Goal: Find specific fact: Find specific fact

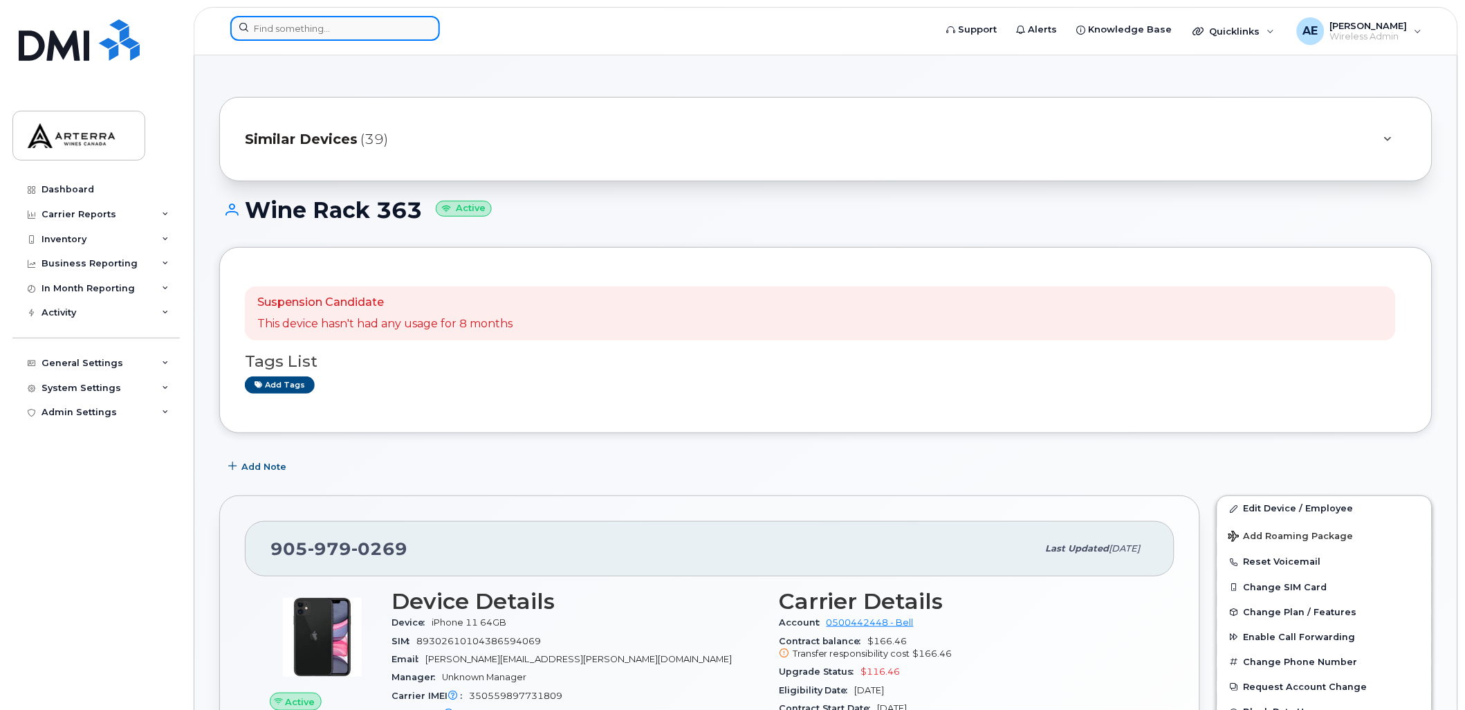
click at [351, 35] on input at bounding box center [335, 28] width 210 height 25
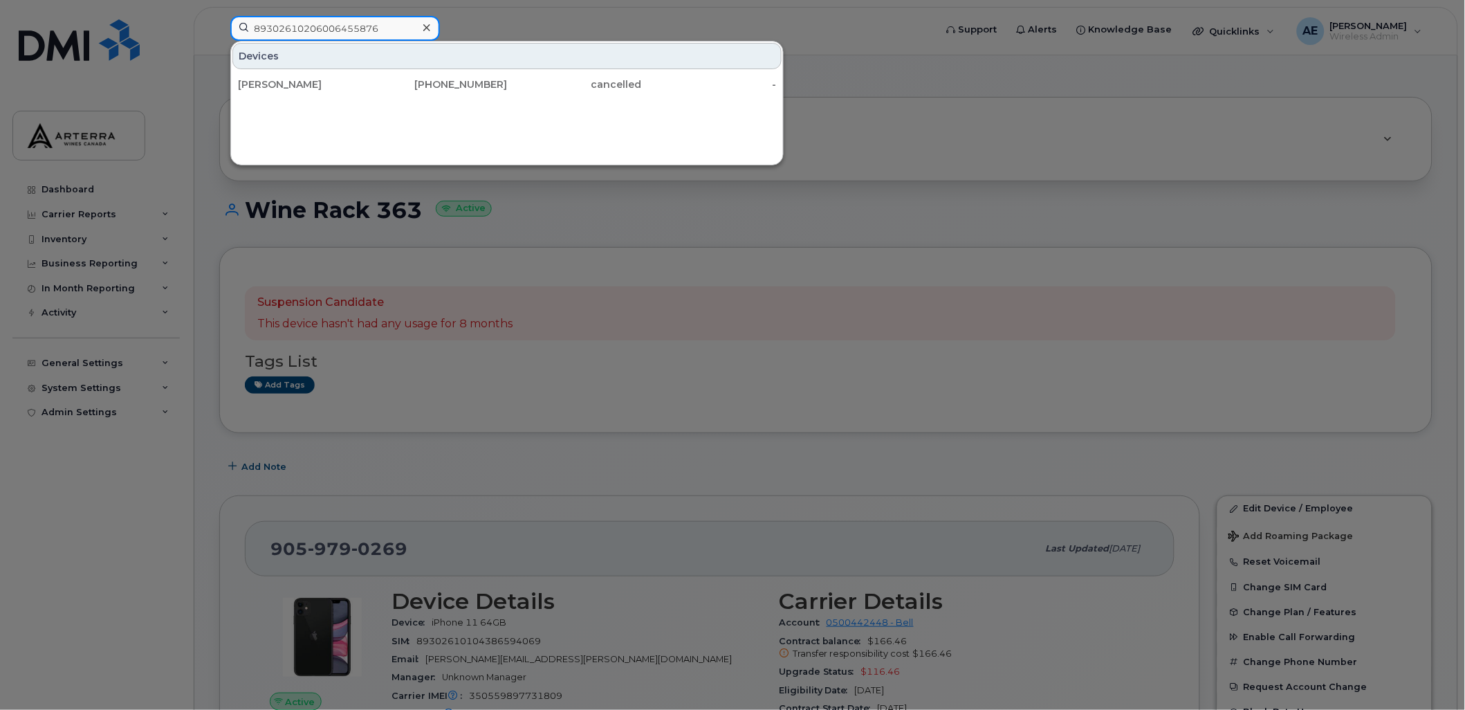
type input "89302610206006455876"
click at [429, 30] on icon at bounding box center [426, 27] width 7 height 7
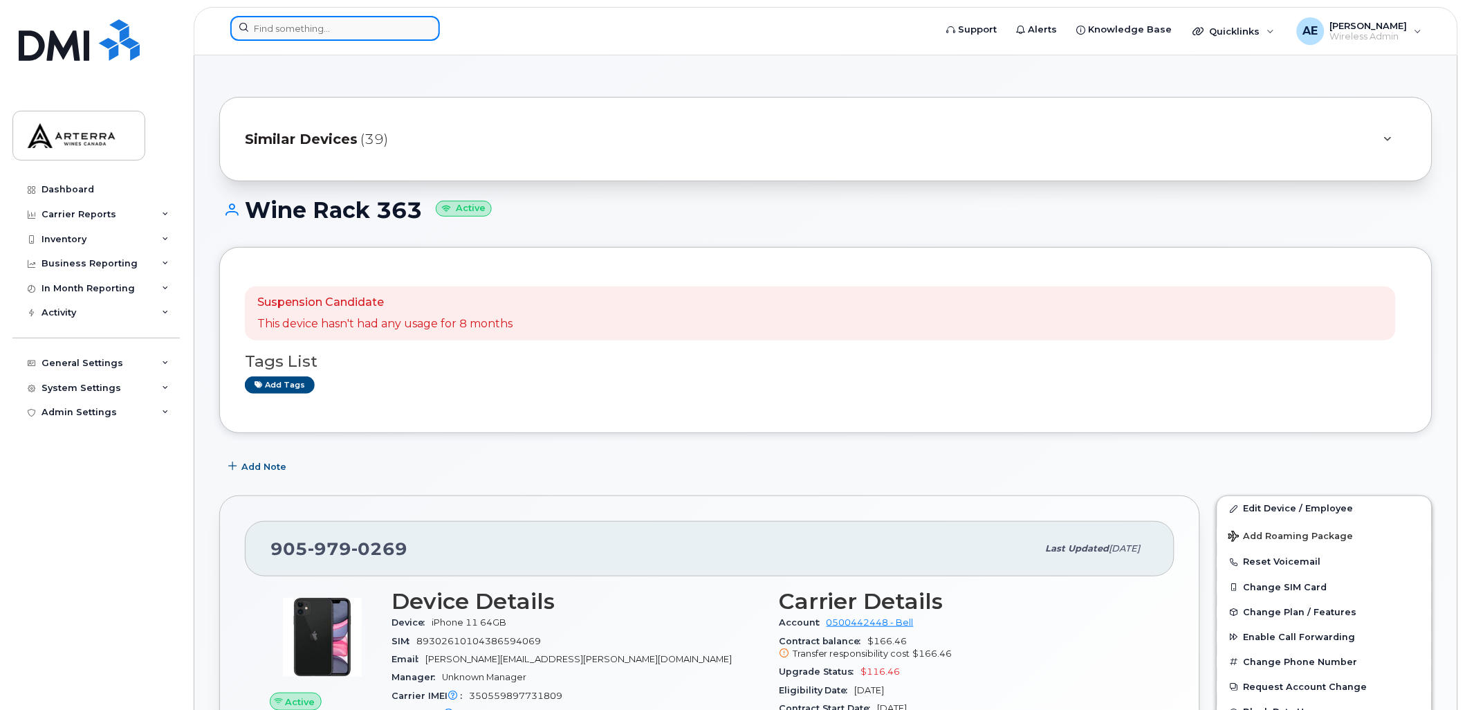
click at [364, 26] on input at bounding box center [335, 28] width 210 height 25
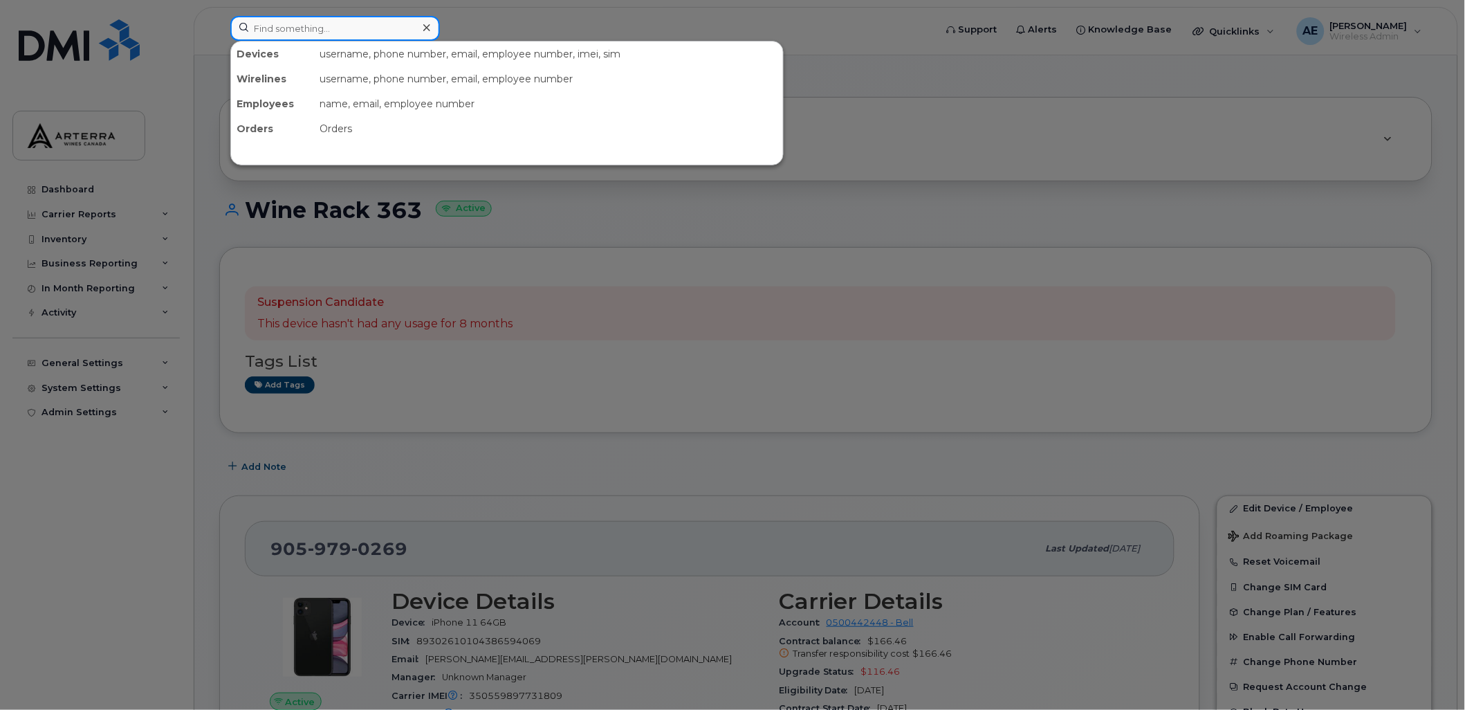
paste input "12504084683"
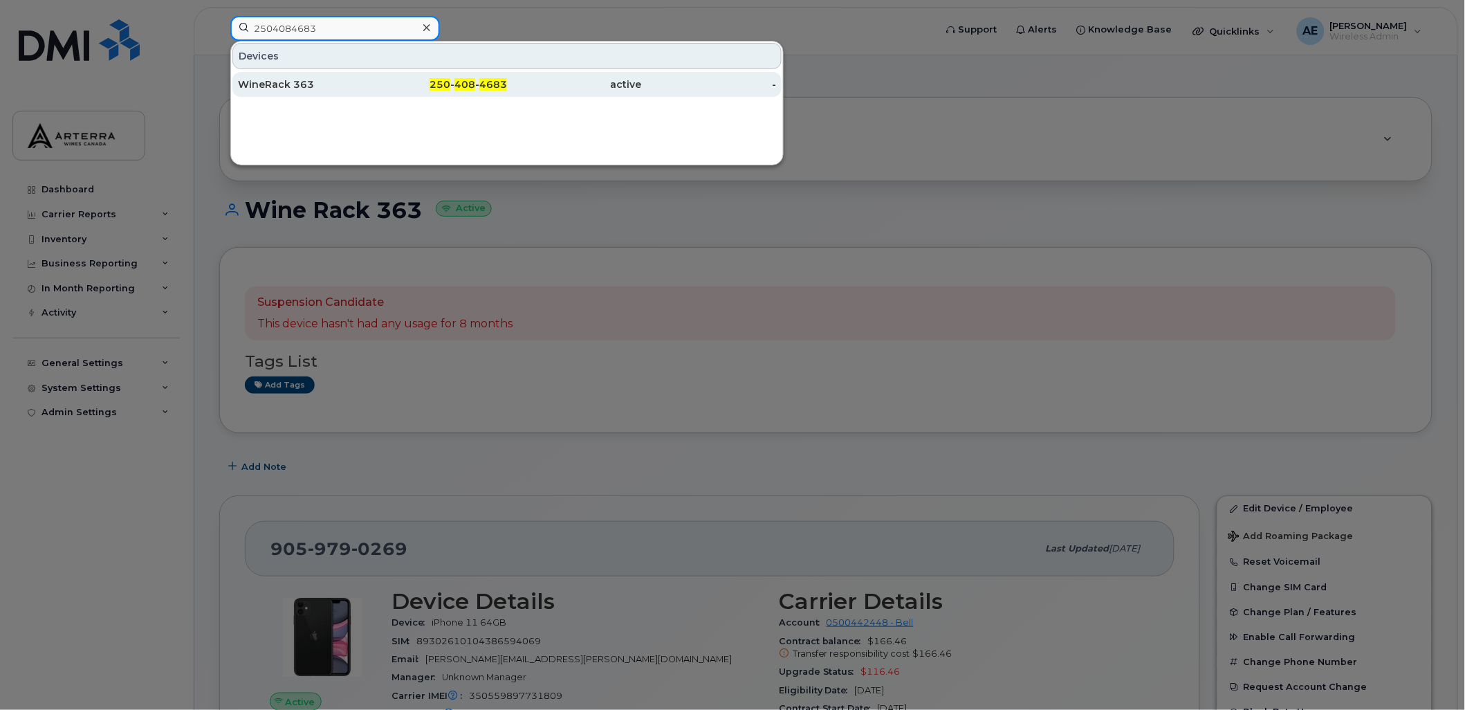
type input "2504084683"
click at [295, 84] on div "WineRack 363" at bounding box center [305, 84] width 135 height 14
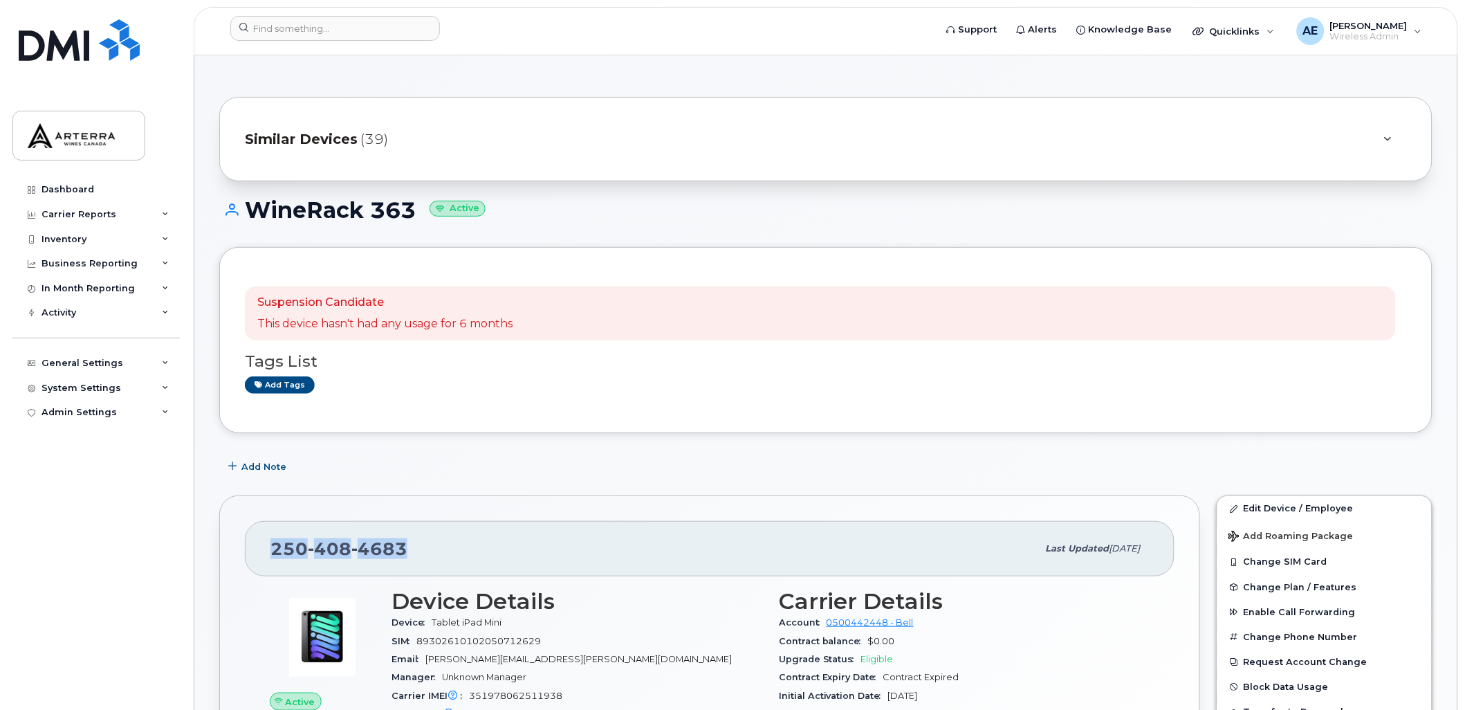
drag, startPoint x: 272, startPoint y: 544, endPoint x: 445, endPoint y: 547, distance: 173.6
click at [445, 547] on div "[PHONE_NUMBER]" at bounding box center [653, 548] width 767 height 29
drag, startPoint x: 445, startPoint y: 547, endPoint x: 389, endPoint y: 543, distance: 56.2
copy span "[PHONE_NUMBER]"
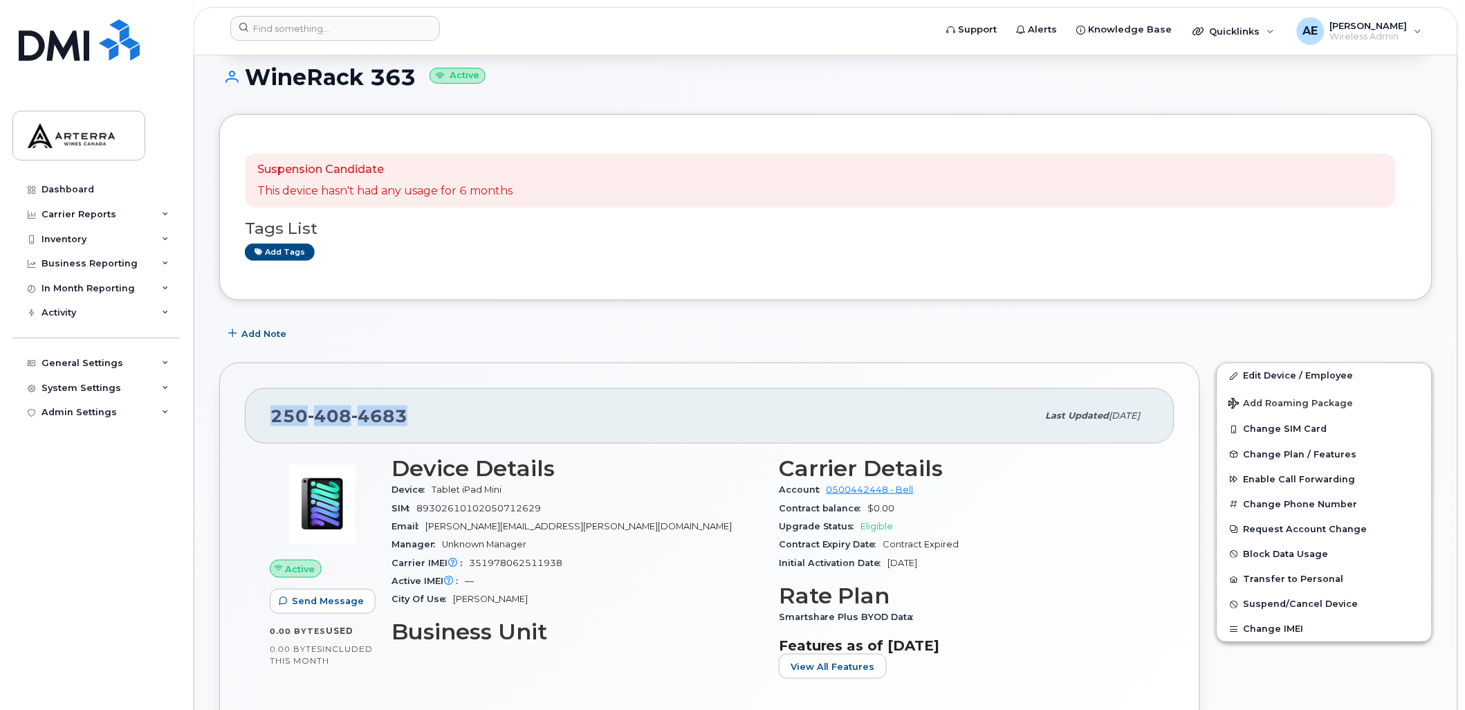
scroll to position [125, 0]
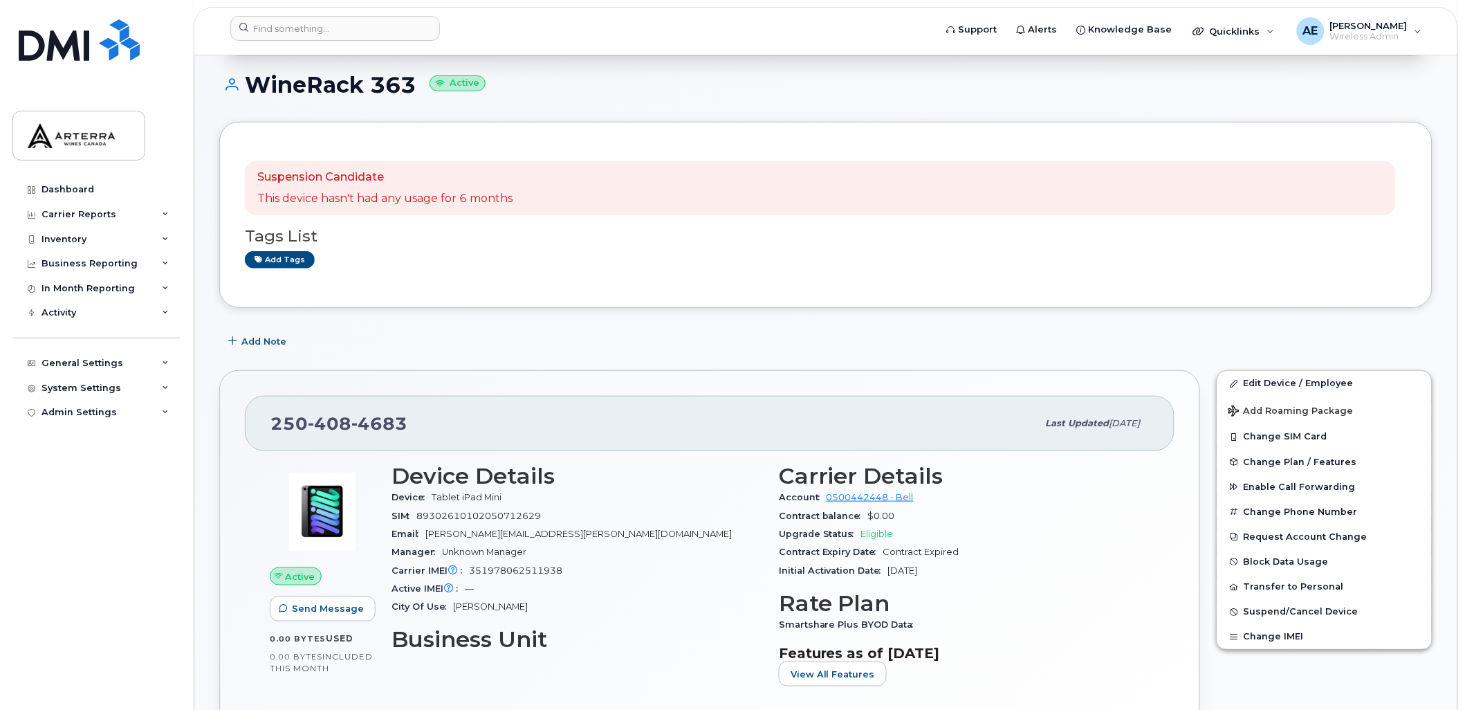
click at [585, 353] on div "Add Note" at bounding box center [825, 341] width 1213 height 25
